Goal: Register for event/course

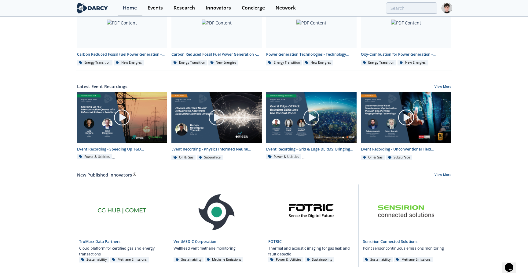
scroll to position [276, 0]
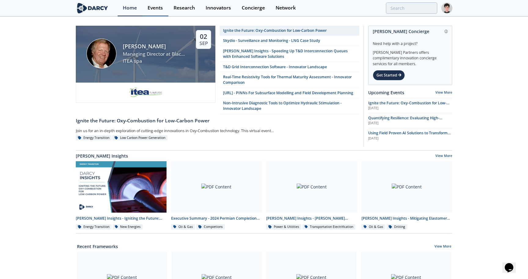
click at [154, 9] on div "Events" at bounding box center [155, 8] width 15 height 5
